Goal: Task Accomplishment & Management: Manage account settings

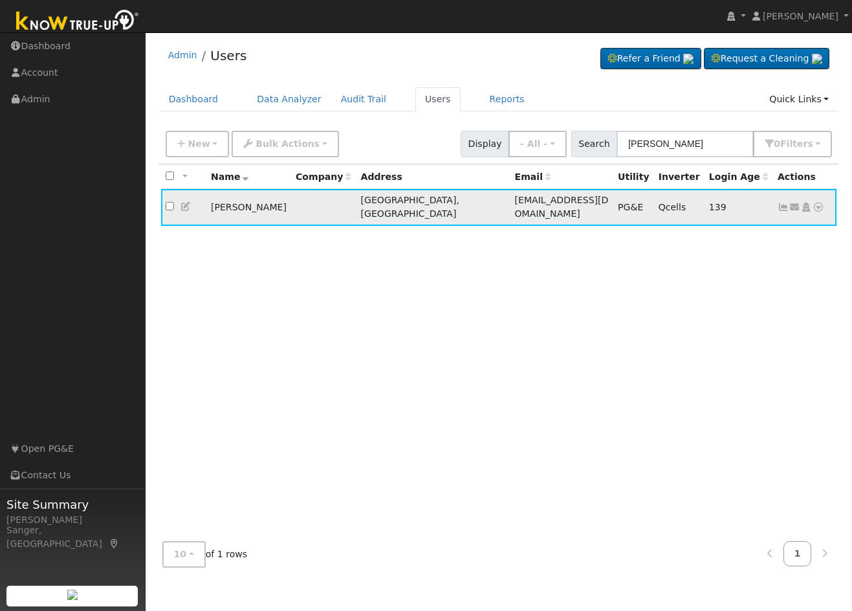
click at [783, 203] on icon at bounding box center [784, 207] width 12 height 9
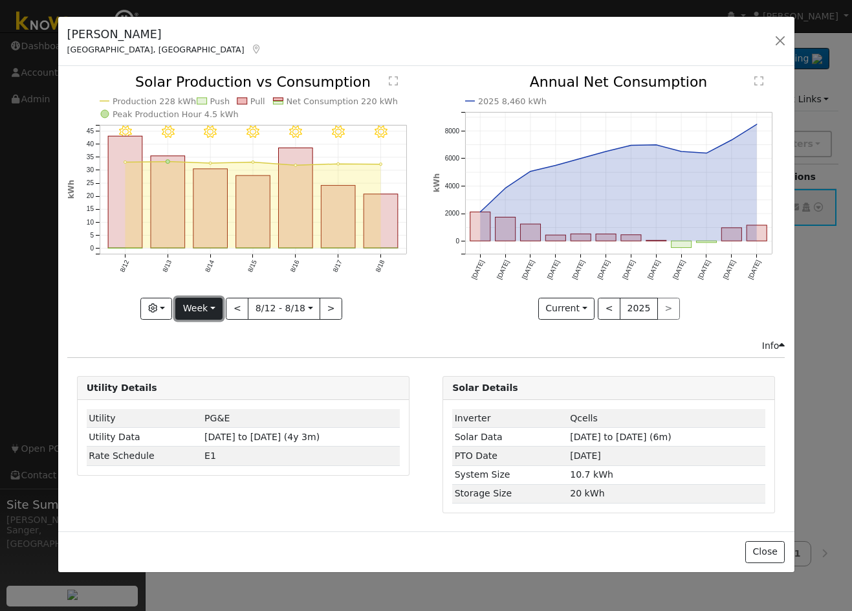
click at [211, 307] on button "Week" at bounding box center [198, 309] width 47 height 22
drag, startPoint x: 220, startPoint y: 406, endPoint x: 263, endPoint y: 356, distance: 66.1
click at [220, 406] on link "Custom" at bounding box center [221, 408] width 90 height 18
select select "7"
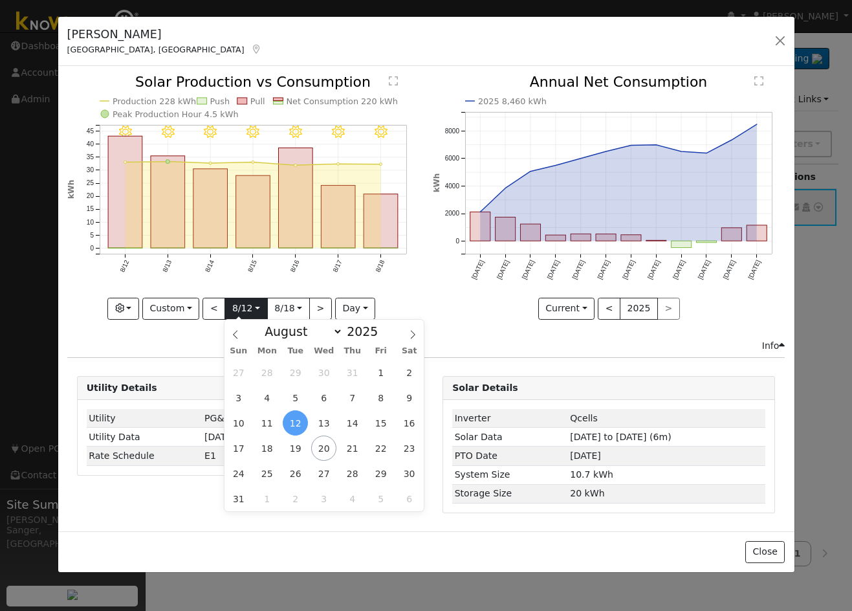
click at [248, 311] on input "2025-08-12" at bounding box center [245, 308] width 41 height 21
click at [296, 342] on div "Sun Mon Tue Wed Thu Fri Sat" at bounding box center [324, 351] width 199 height 18
click at [295, 338] on select "January February March April May June July August September October November De…" at bounding box center [300, 332] width 85 height 16
select select "4"
click at [269, 324] on select "January February March April May June July August September October November De…" at bounding box center [300, 332] width 85 height 16
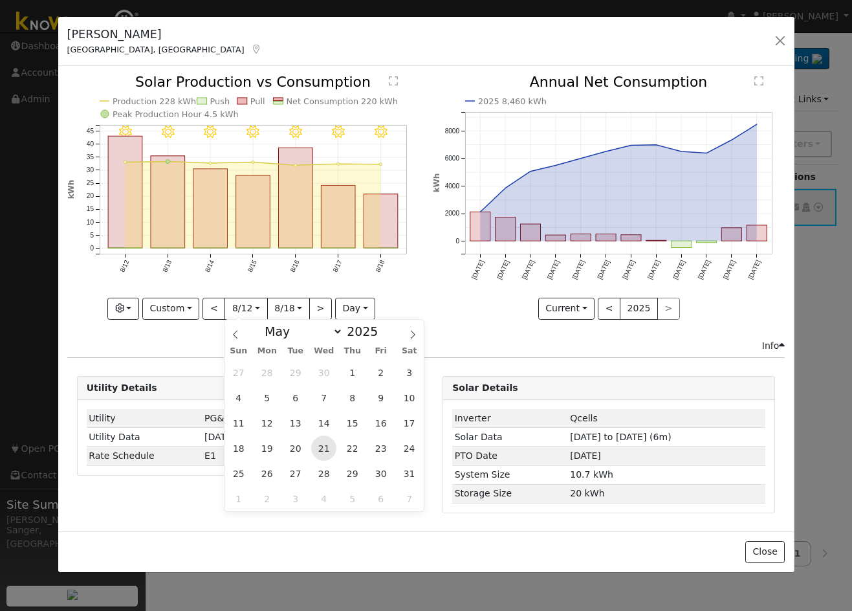
click at [329, 443] on span "21" at bounding box center [323, 448] width 25 height 25
type input "2025-05-21"
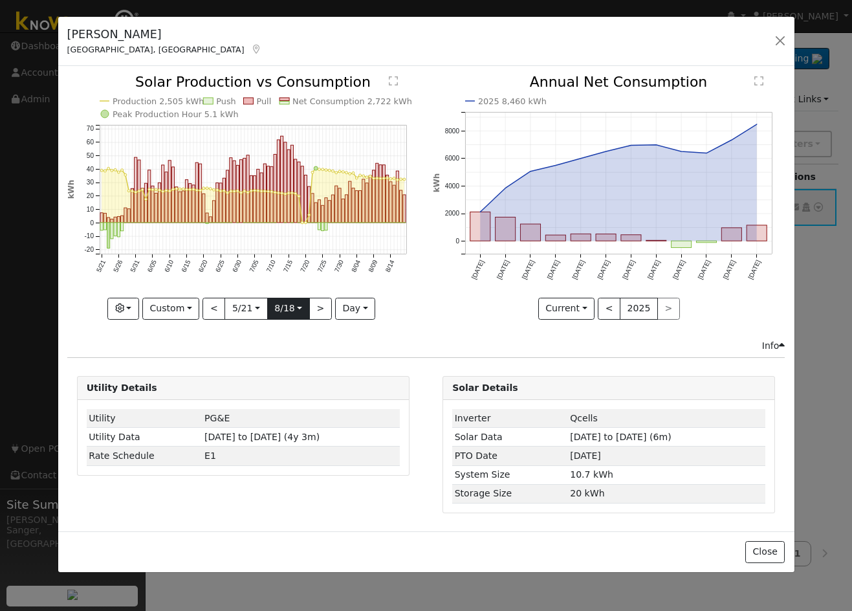
click at [285, 309] on input "2025-08-18" at bounding box center [288, 308] width 41 height 21
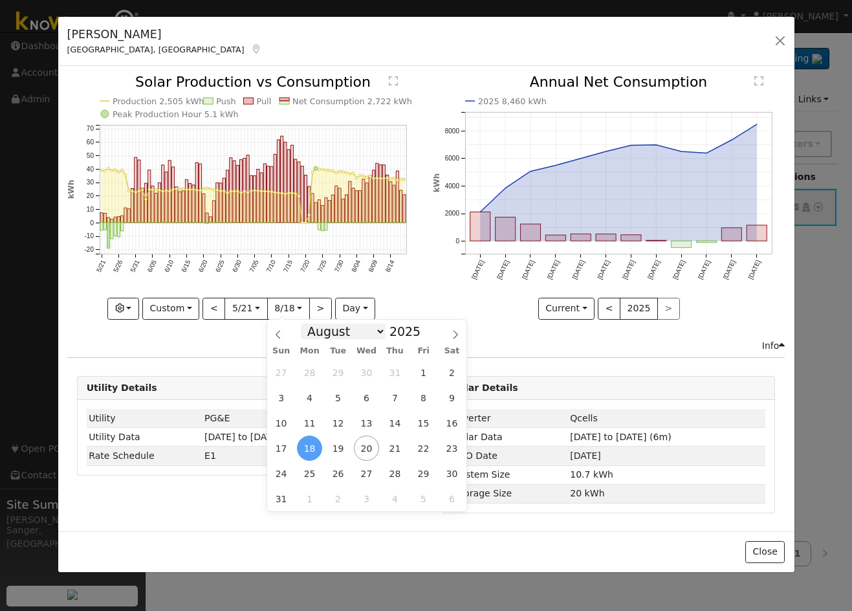
click at [331, 329] on select "January February March April May June July August September October November De…" at bounding box center [343, 332] width 85 height 16
select select "5"
click at [311, 324] on select "January February March April May June July August September October November De…" at bounding box center [343, 332] width 85 height 16
click at [287, 444] on span "22" at bounding box center [281, 448] width 25 height 25
type input "2025-06-22"
